Goal: Information Seeking & Learning: Learn about a topic

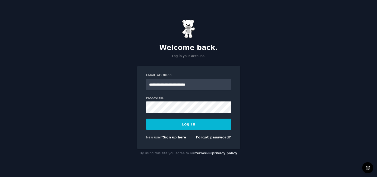
type input "**********"
click at [312, 100] on div "**********" at bounding box center [188, 88] width 377 height 177
click at [182, 126] on button "Log In" at bounding box center [188, 124] width 85 height 11
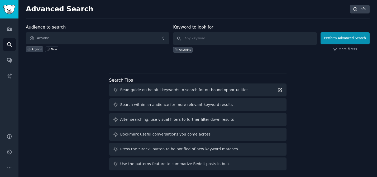
scroll to position [3, 0]
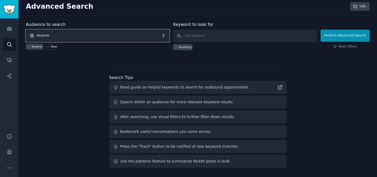
click at [127, 36] on span "Anyone" at bounding box center [98, 36] width 144 height 12
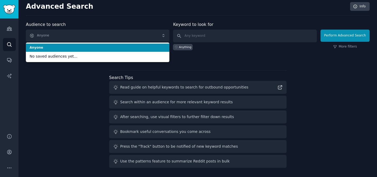
click at [108, 51] on li "Anyone" at bounding box center [98, 48] width 144 height 8
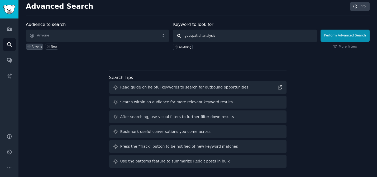
type input "geospatial analysis"
click at [332, 35] on button "Perform Advanced Search" at bounding box center [345, 36] width 49 height 12
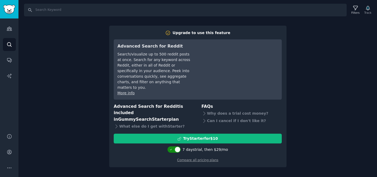
click at [173, 146] on div at bounding box center [174, 149] width 13 height 6
click at [174, 147] on div at bounding box center [171, 150] width 6 height 6
click at [173, 148] on icon at bounding box center [171, 149] width 3 height 3
checkbox input "false"
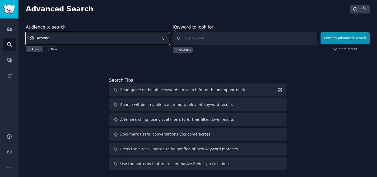
click at [62, 41] on span "Anyone" at bounding box center [98, 38] width 144 height 12
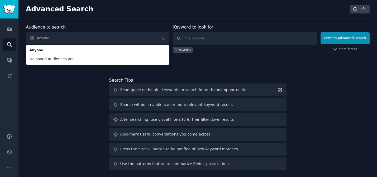
click at [56, 87] on div "Audience to search Anyone Anyone No saved audiences yet... Anyone New Keyword t…" at bounding box center [198, 98] width 344 height 148
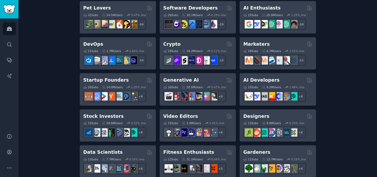
scroll to position [99, 0]
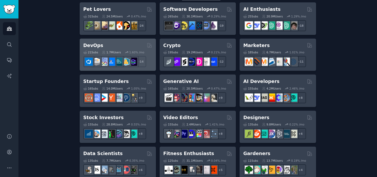
click at [108, 42] on div "DevOps" at bounding box center [117, 45] width 69 height 7
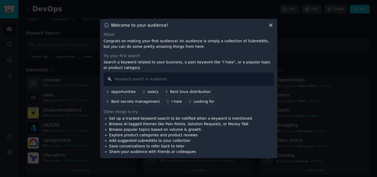
click at [164, 77] on input "text" at bounding box center [189, 78] width 170 height 13
click at [172, 101] on div "I hate" at bounding box center [177, 102] width 11 height 6
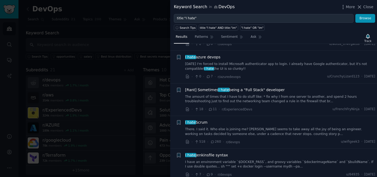
scroll to position [786, 0]
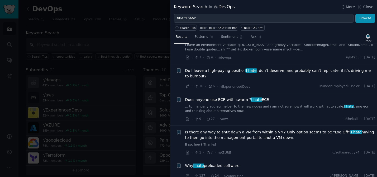
click at [304, 55] on div "· 7 · 9 · r/devops u/84935 · Wed 31/07/2019" at bounding box center [280, 58] width 190 height 6
click at [362, 8] on icon at bounding box center [360, 7] width 6 height 6
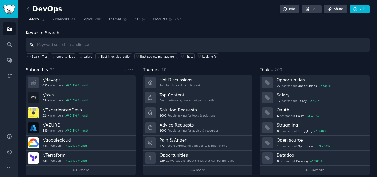
scroll to position [5, 0]
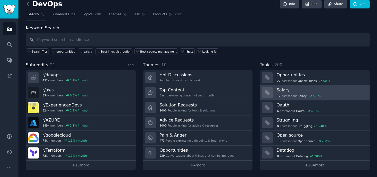
click at [288, 97] on div "17 post s about Salary 500 %" at bounding box center [299, 95] width 45 height 5
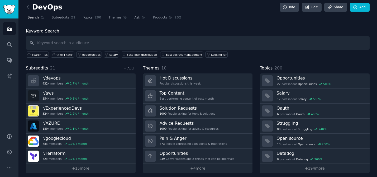
scroll to position [1, 0]
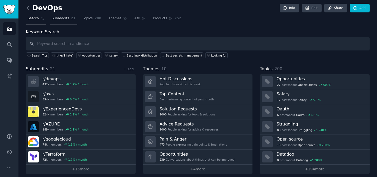
click at [63, 22] on link "Subreddits 21" at bounding box center [63, 19] width 27 height 11
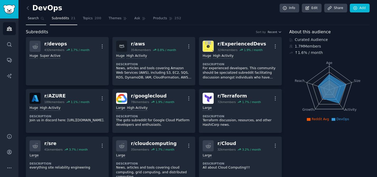
click at [39, 20] on link "Search" at bounding box center [36, 19] width 20 height 11
